Goal: Information Seeking & Learning: Find specific fact

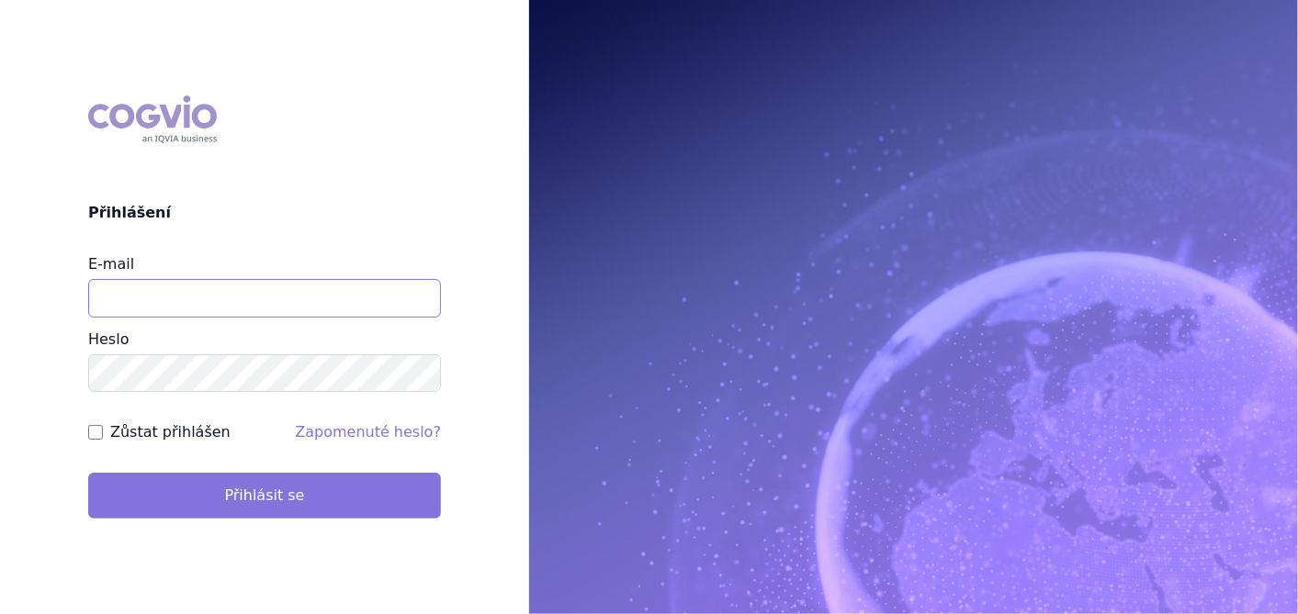
type input "aplikace.ocul1@vzp.cz"
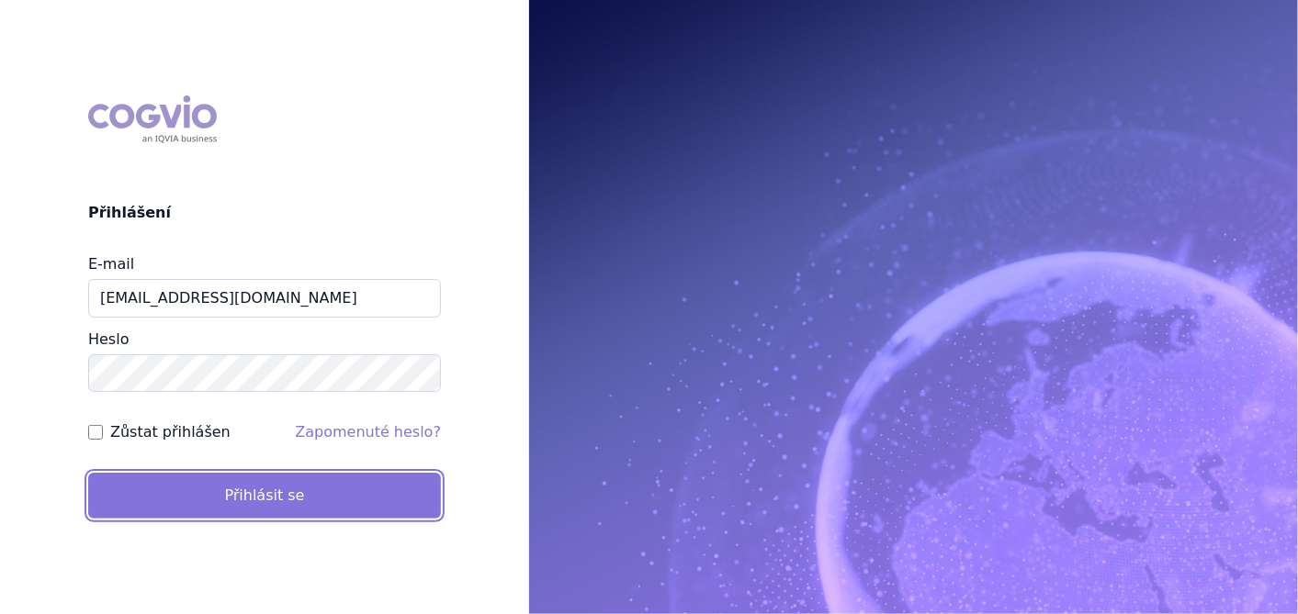
click at [259, 489] on button "Přihlásit se" at bounding box center [264, 496] width 353 height 46
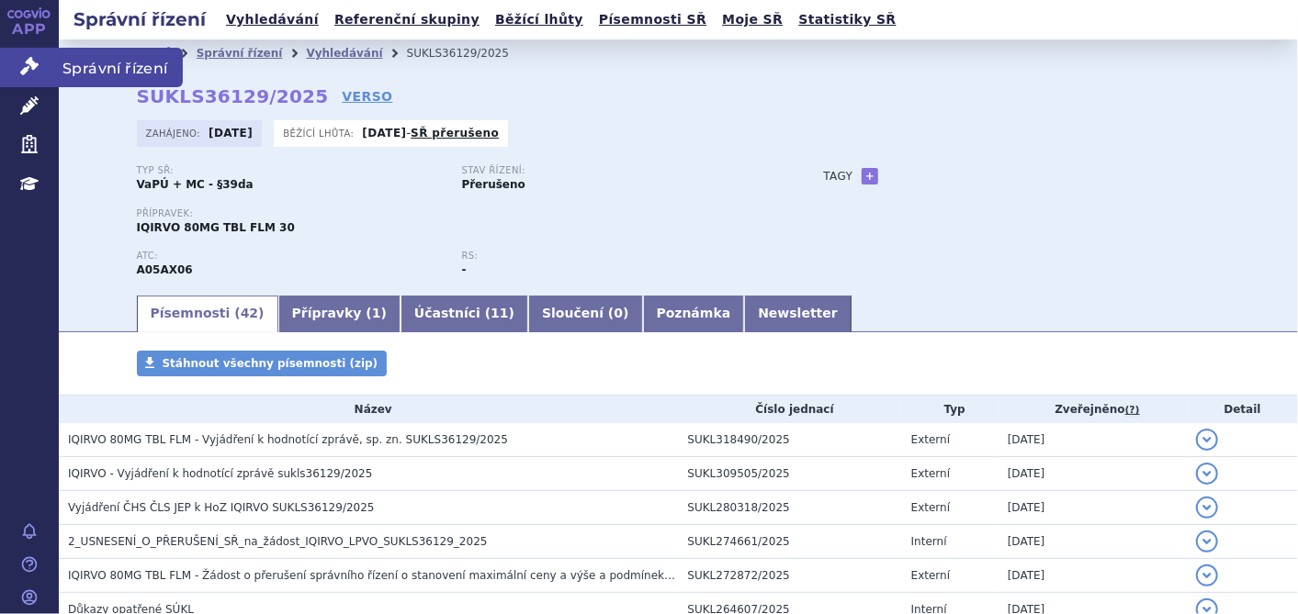
click at [35, 65] on icon at bounding box center [29, 66] width 18 height 18
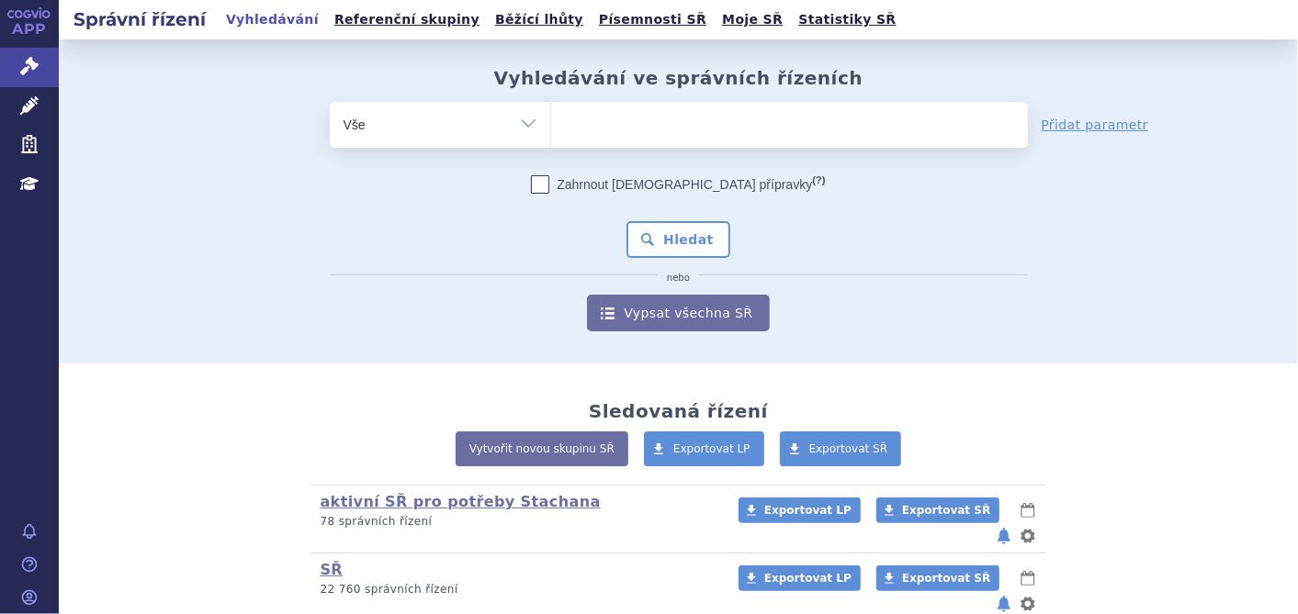
click at [571, 143] on span at bounding box center [789, 125] width 477 height 46
click at [551, 143] on select at bounding box center [550, 124] width 1 height 46
type input "ke"
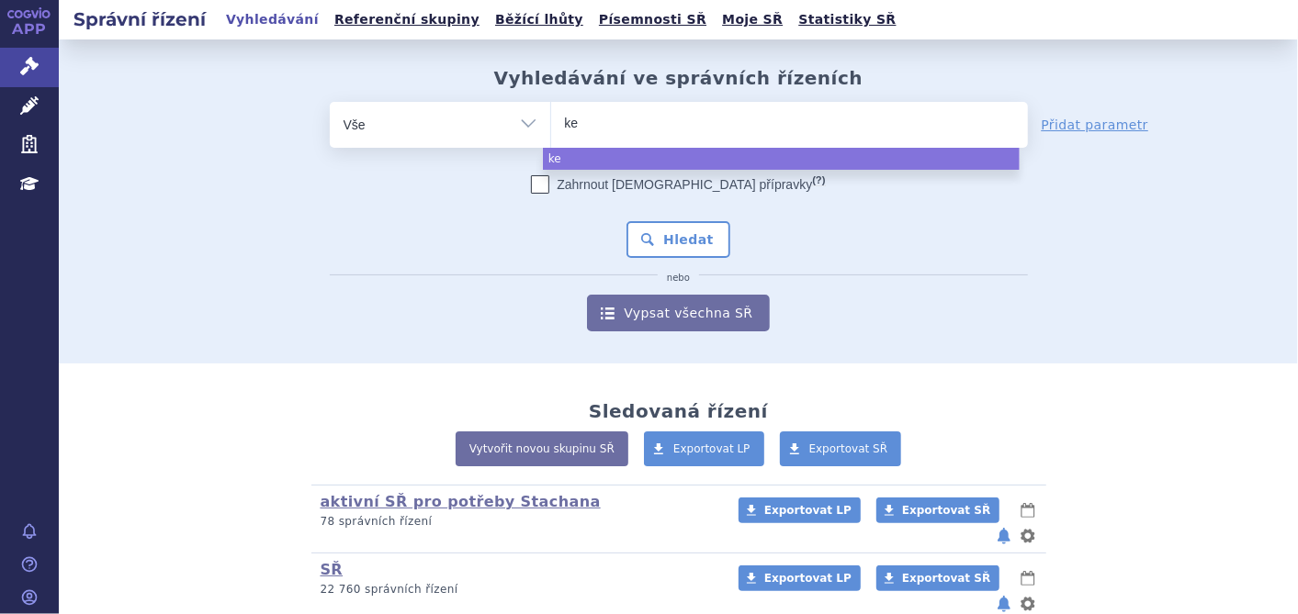
type input "key"
type input "keytr"
type input "keytru"
type input "keytrud"
type input "keytruda"
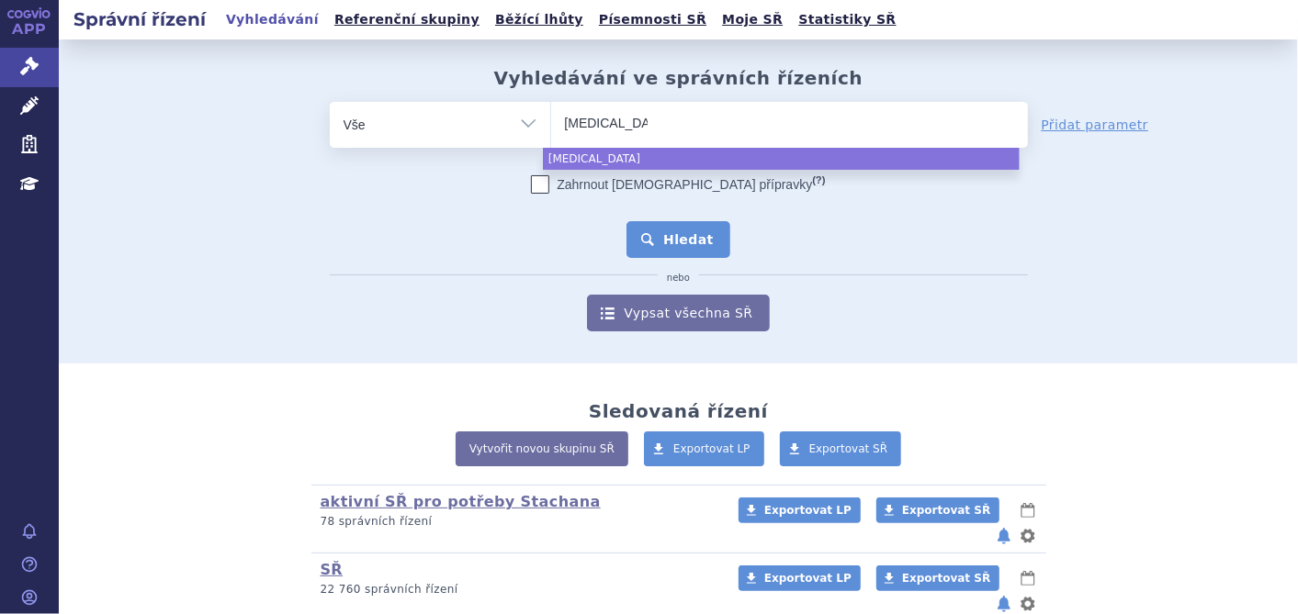
select select "keytruda"
click at [665, 236] on button "Hledat" at bounding box center [678, 239] width 104 height 37
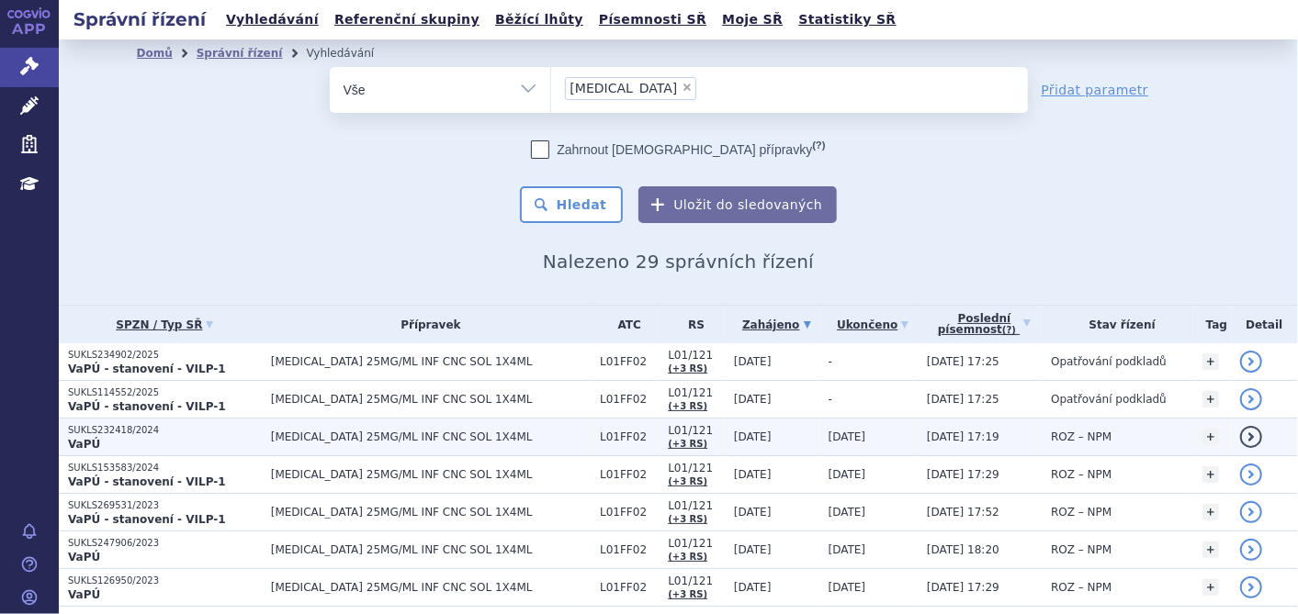
click at [102, 428] on p "SUKLS232418/2024" at bounding box center [165, 430] width 194 height 13
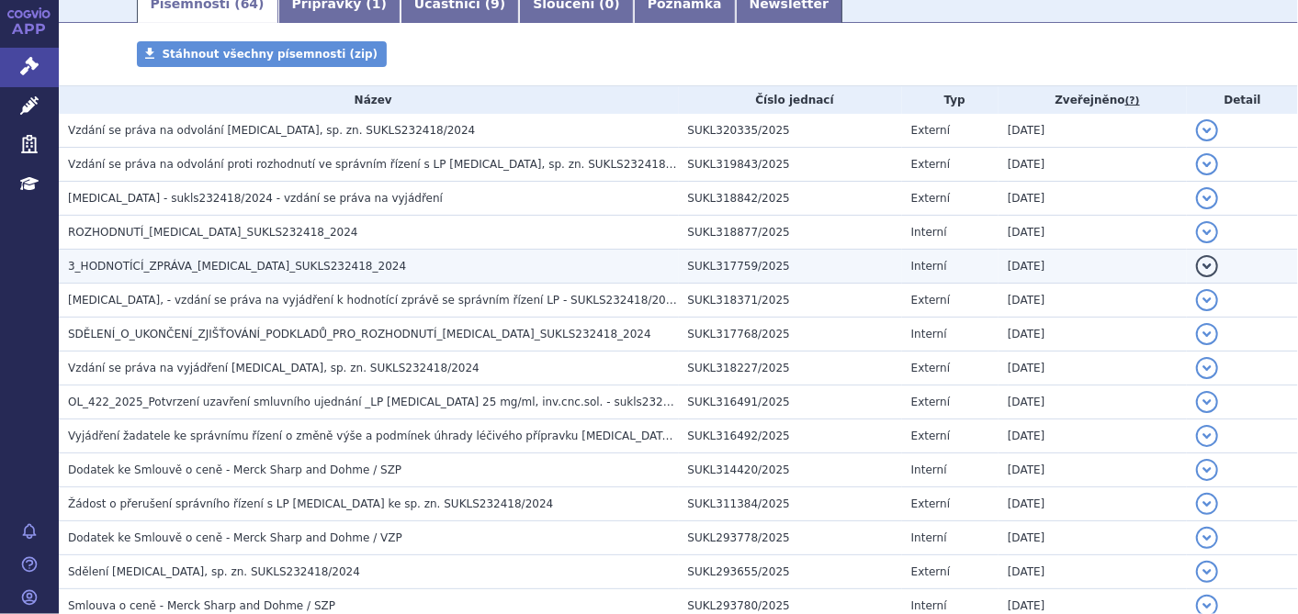
scroll to position [204, 0]
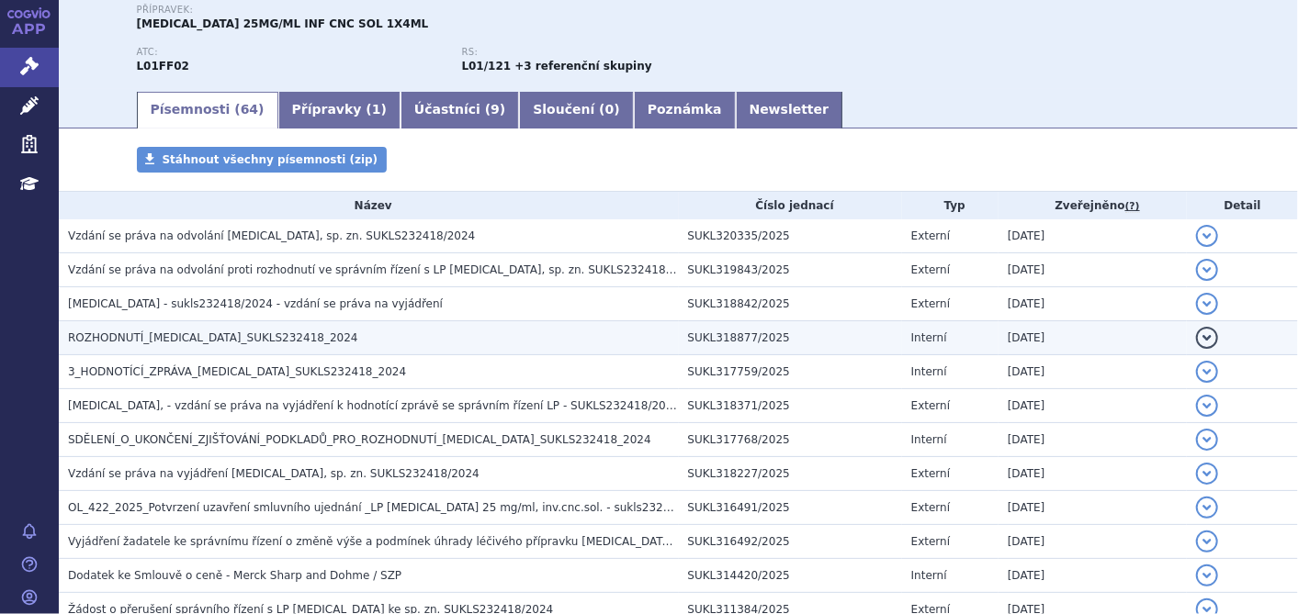
click at [136, 346] on h3 "ROZHODNUTÍ_KEYTRUDA_SUKLS232418_2024" at bounding box center [373, 338] width 611 height 18
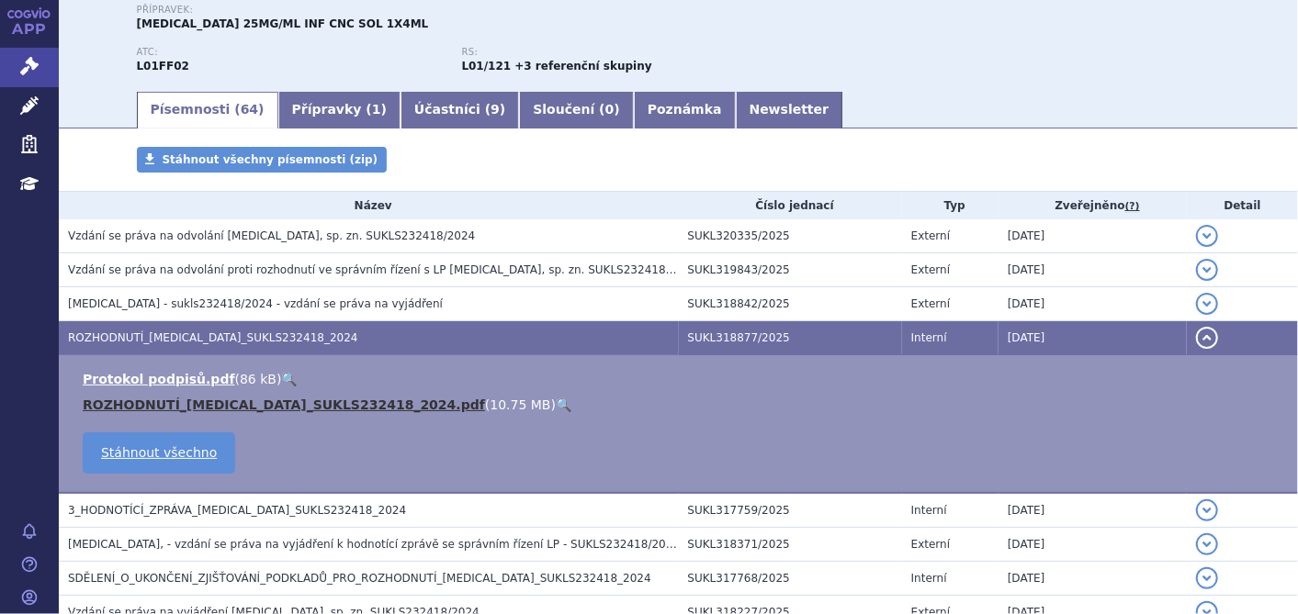
click at [139, 405] on link "ROZHODNUTÍ_KEYTRUDA_SUKLS232418_2024.pdf" at bounding box center [284, 405] width 402 height 15
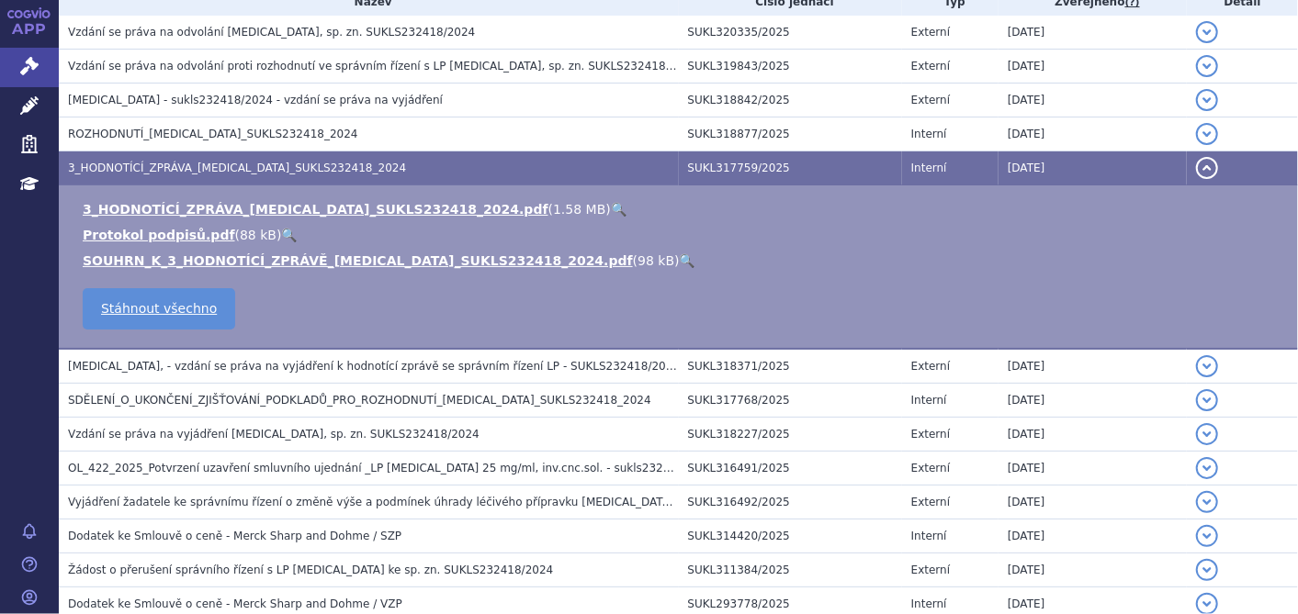
scroll to position [0, 0]
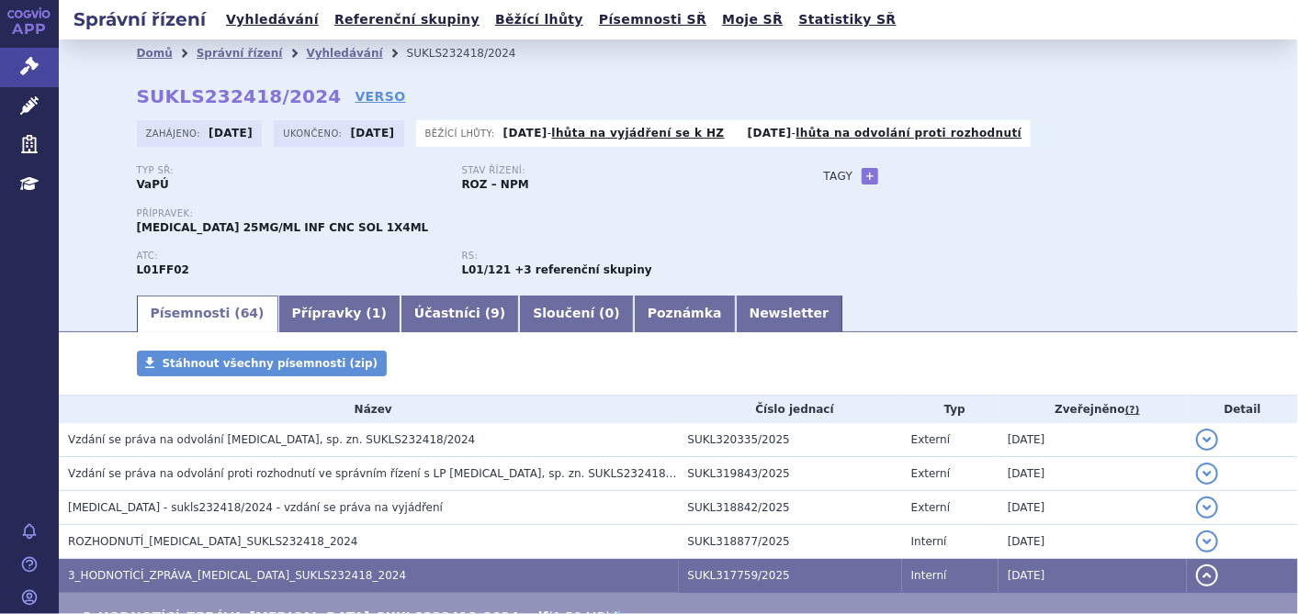
drag, startPoint x: 303, startPoint y: 94, endPoint x: 214, endPoint y: 95, distance: 89.1
click at [214, 95] on div "Domů Správní řízení Vyhledávání SUKLS232418/2024 SUKLS232418/2024 VERSO Zahájen…" at bounding box center [678, 180] width 1157 height 226
drag, startPoint x: 214, startPoint y: 95, endPoint x: 112, endPoint y: 85, distance: 102.3
click at [112, 85] on div "Domů Správní řízení Vyhledávání SUKLS232418/2024 SUKLS232418/2024 VERSO Zahájen…" at bounding box center [678, 180] width 1157 height 226
drag, startPoint x: 129, startPoint y: 96, endPoint x: 298, endPoint y: 99, distance: 169.9
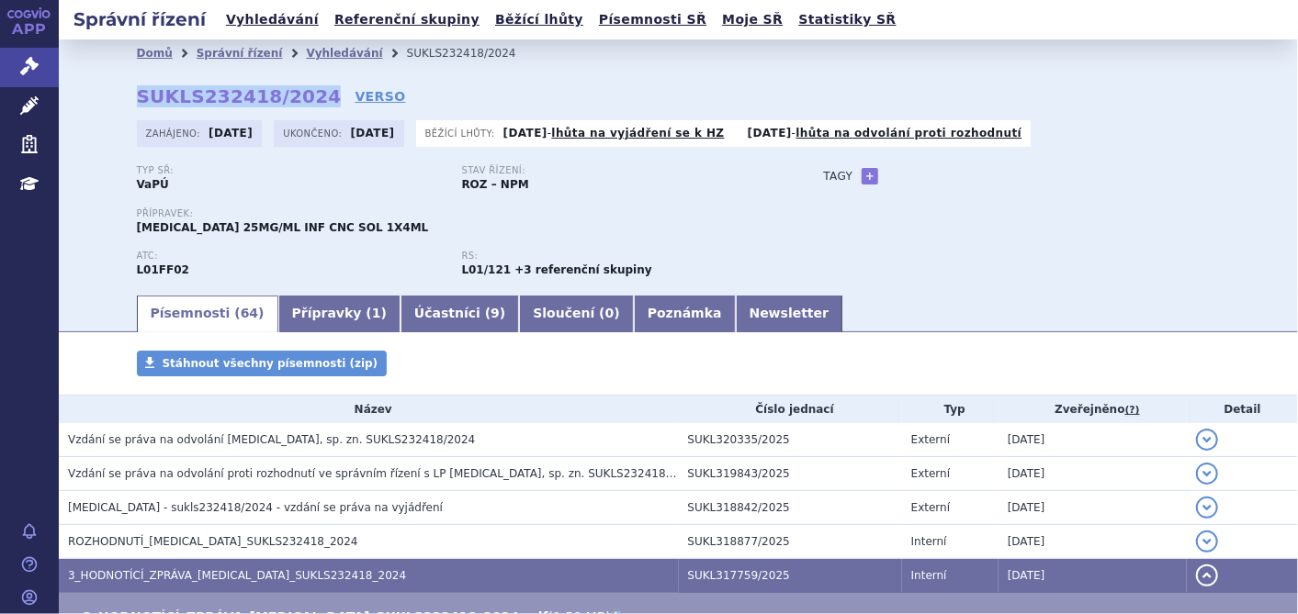
click at [298, 99] on div "Domů Správní řízení Vyhledávání SUKLS232418/2024 SUKLS232418/2024 VERSO Zahájen…" at bounding box center [678, 180] width 1157 height 226
copy strong "SUKLS232418/2024"
click at [18, 71] on link "Správní řízení" at bounding box center [29, 67] width 59 height 39
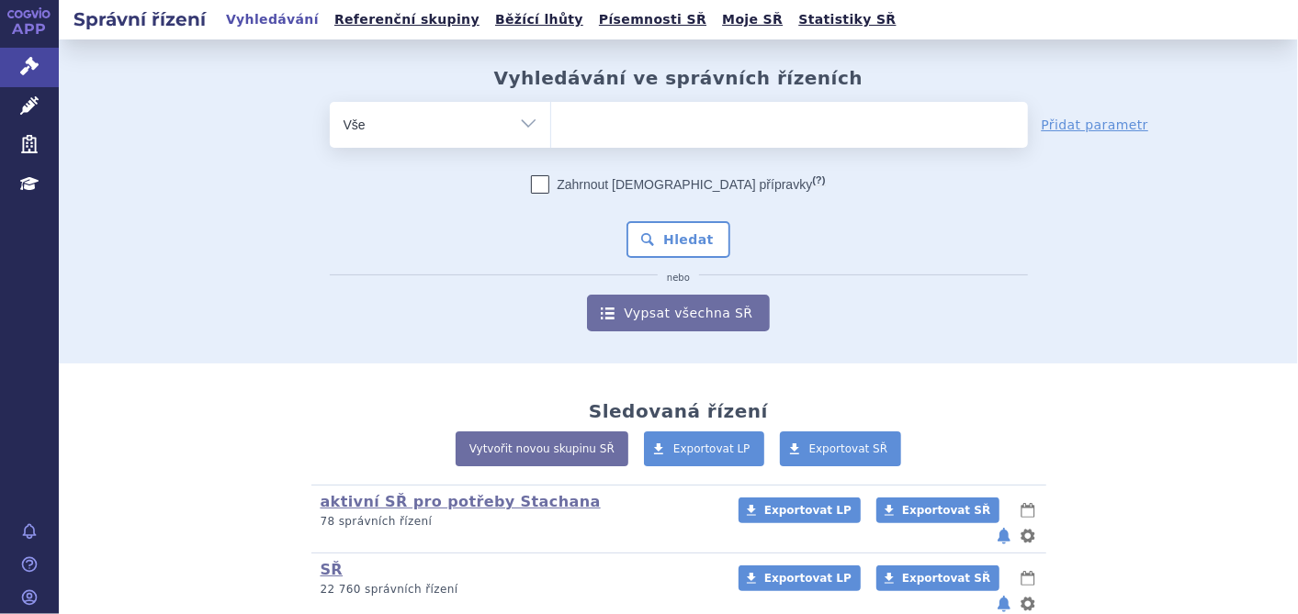
click at [590, 119] on ul at bounding box center [789, 121] width 477 height 39
click at [551, 119] on select at bounding box center [550, 124] width 1 height 46
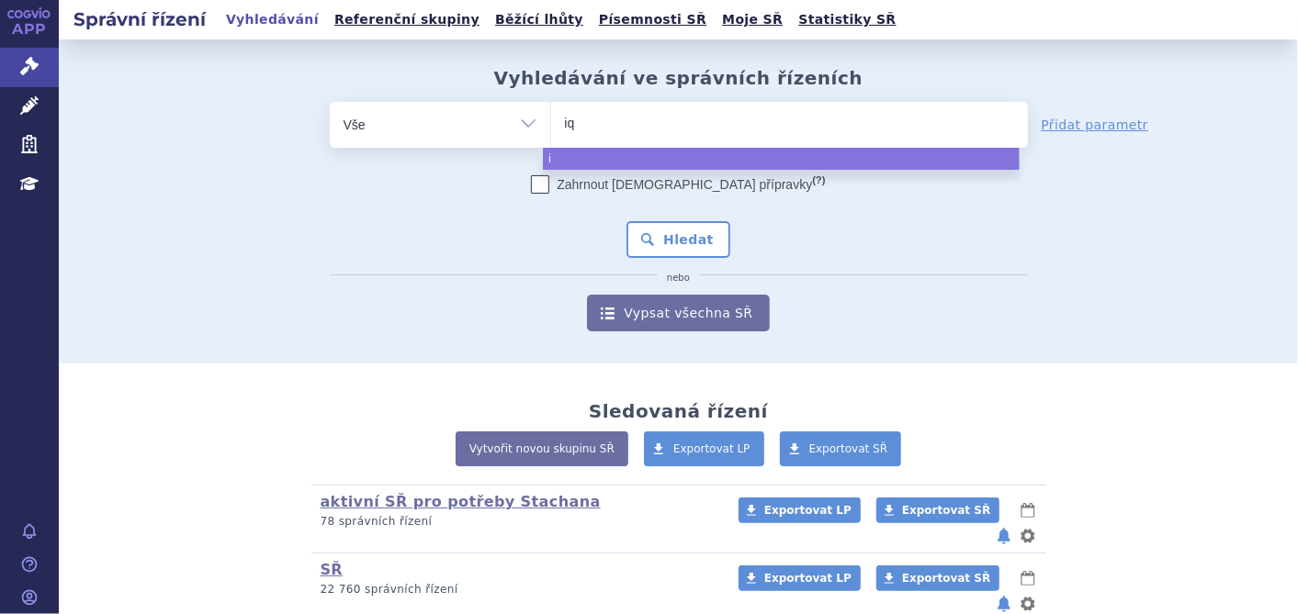
type input "iqi"
type input "iqir"
type input "iqirv"
select select "iqirv"
click at [652, 231] on button "Hledat" at bounding box center [678, 239] width 104 height 37
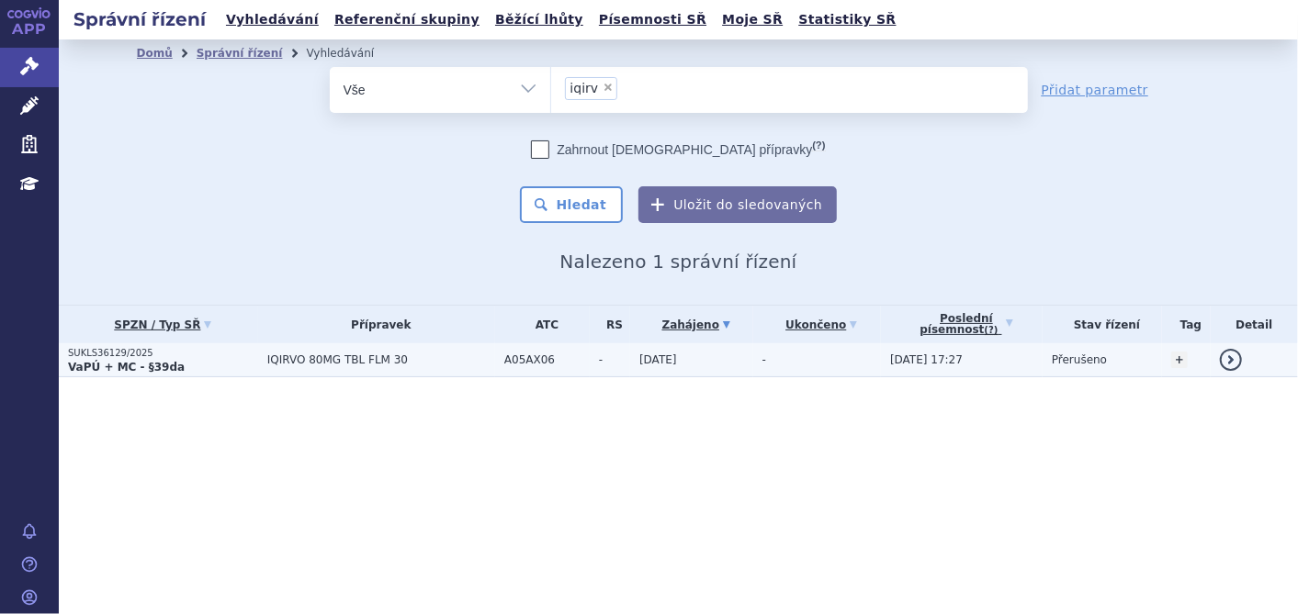
click at [364, 359] on span "IQIRVO 80MG TBL FLM 30" at bounding box center [381, 360] width 228 height 13
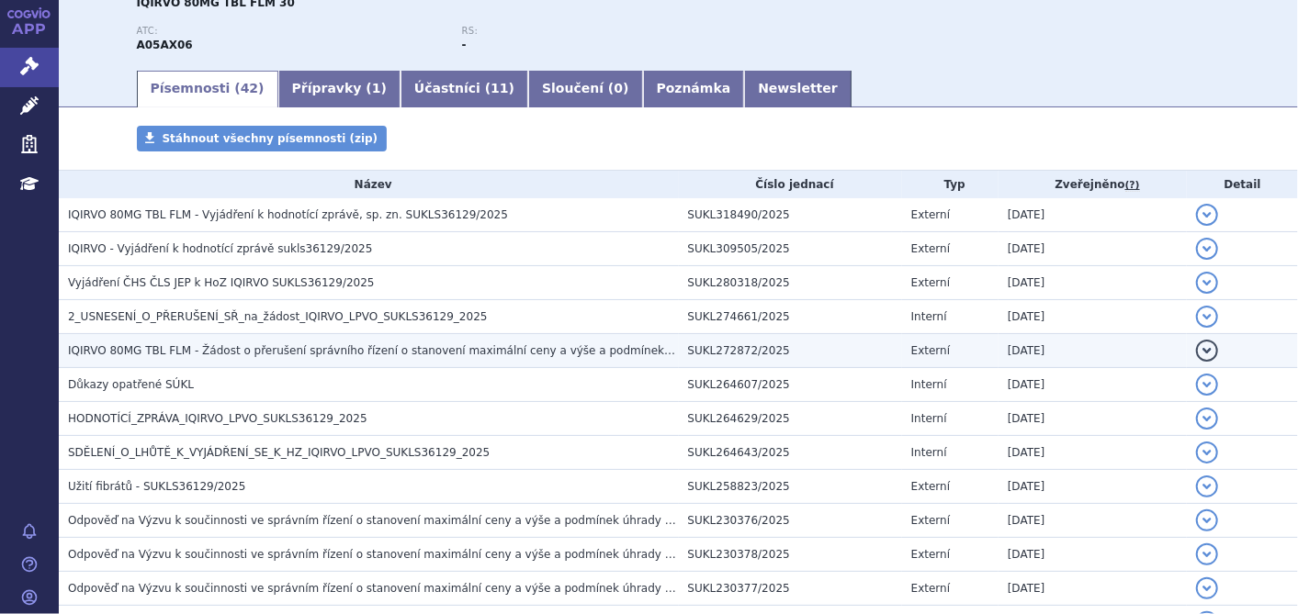
scroll to position [408, 0]
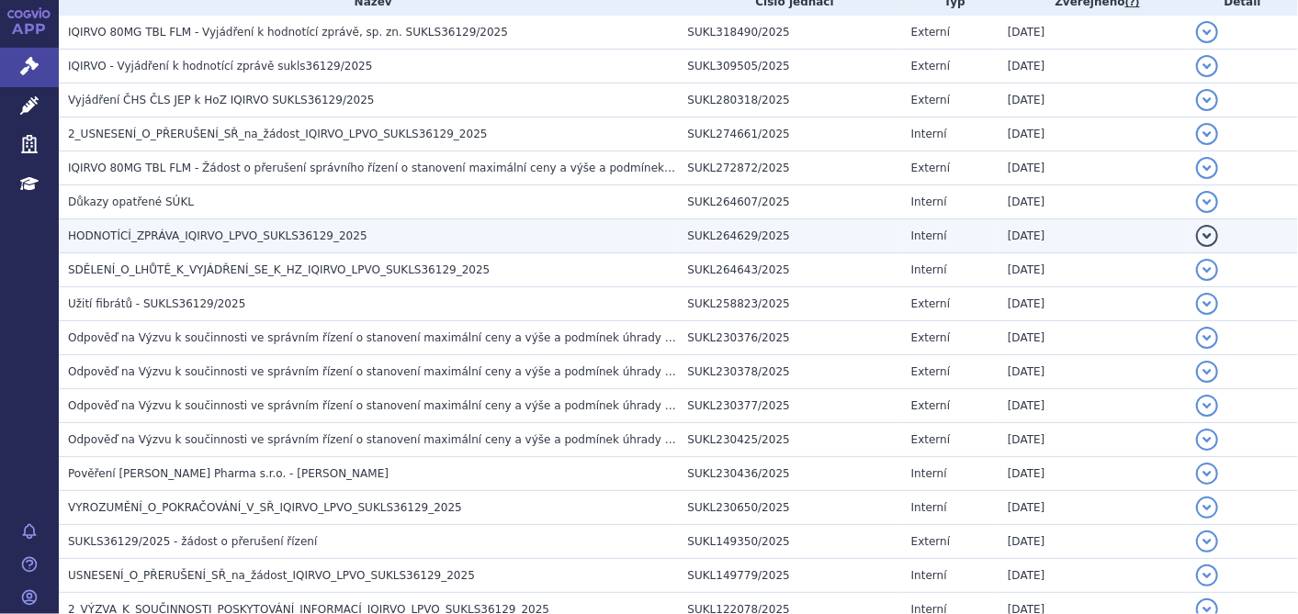
click at [194, 232] on span "HODNOTÍCÍ_ZPRÁVA_IQIRVO_LPVO_SUKLS36129_2025" at bounding box center [217, 236] width 299 height 13
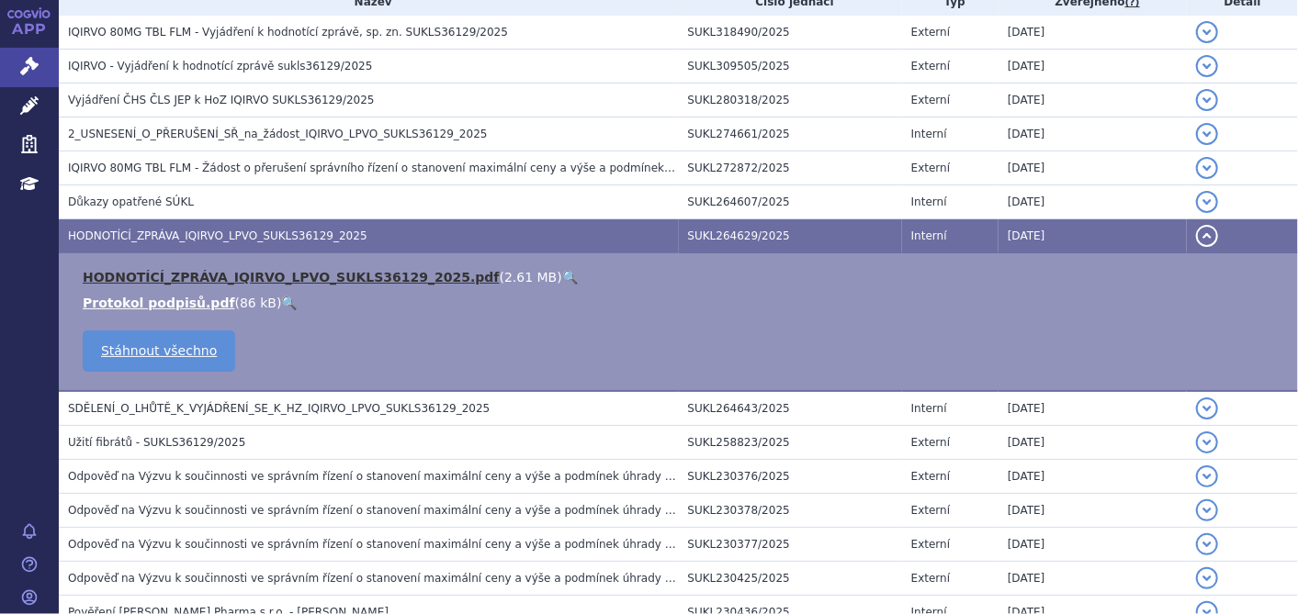
click at [184, 270] on link "HODNOTÍCÍ_ZPRÁVA_IQIRVO_LPVO_SUKLS36129_2025.pdf" at bounding box center [291, 277] width 417 height 15
